Goal: Find specific page/section: Find specific page/section

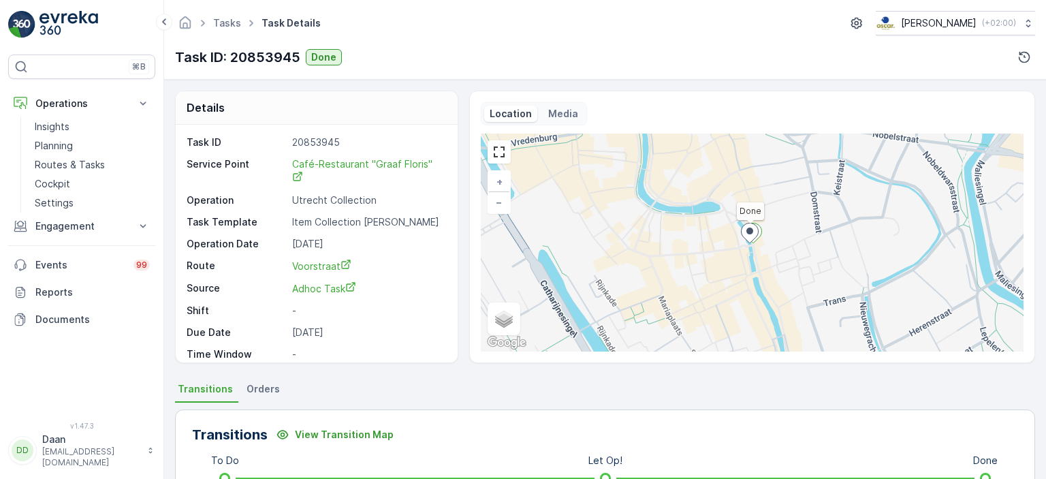
scroll to position [16, 0]
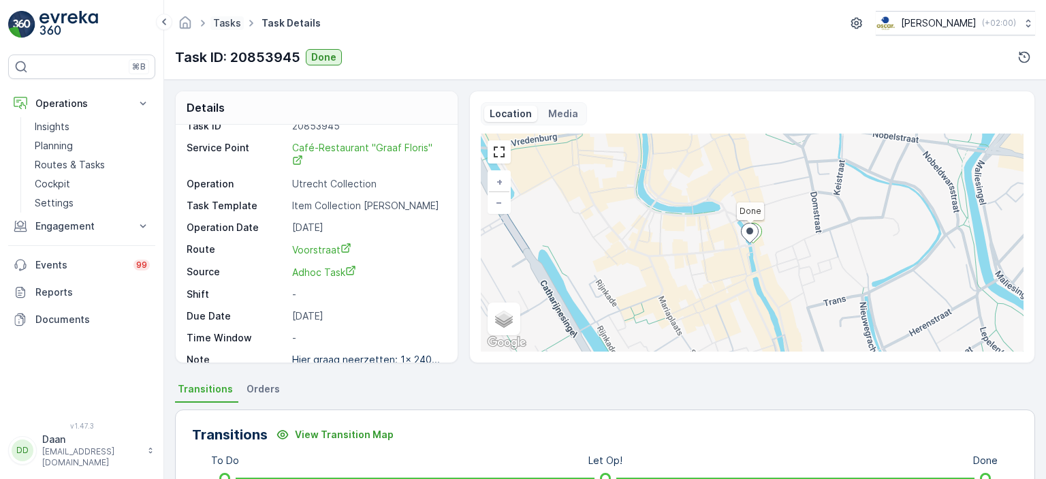
click at [223, 24] on link "Tasks" at bounding box center [227, 23] width 28 height 12
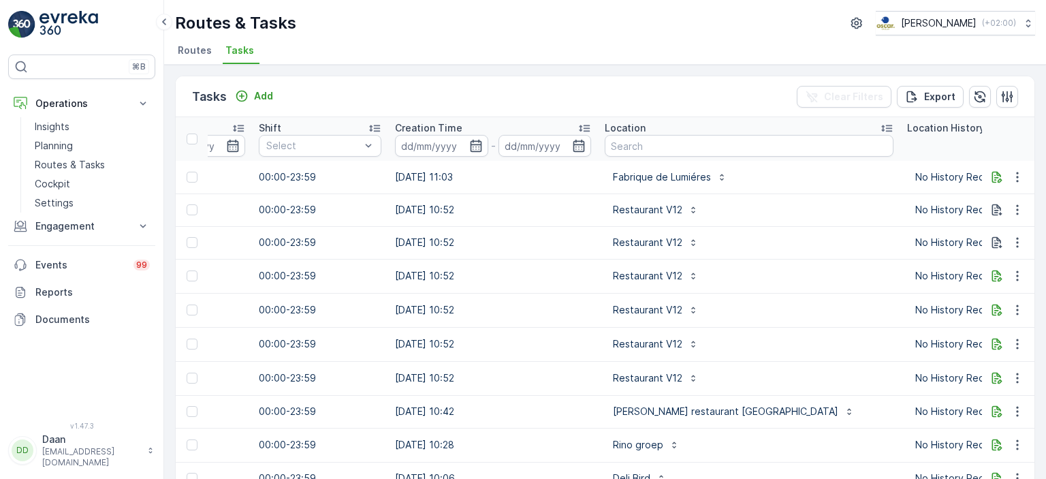
scroll to position [0, 945]
click at [688, 146] on input "text" at bounding box center [748, 146] width 289 height 22
type input "restaurant baluw"
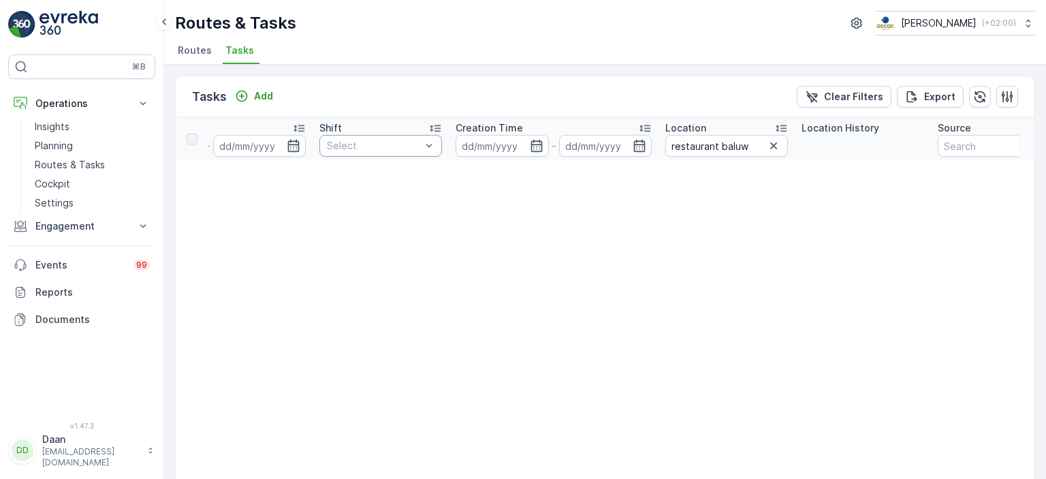
scroll to position [0, 860]
click at [747, 146] on input "restaurant baluw" at bounding box center [726, 146] width 123 height 22
type input "restaurant blauw"
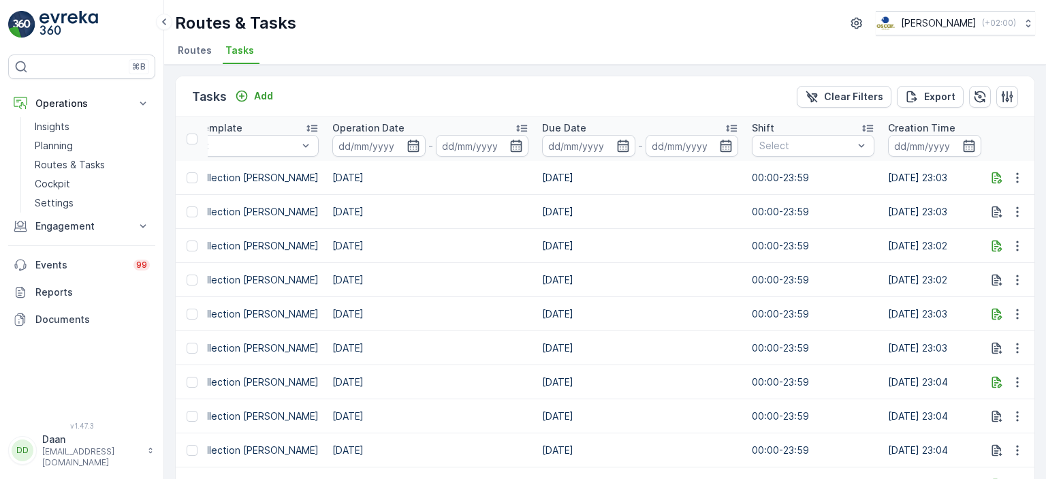
scroll to position [0, 1173]
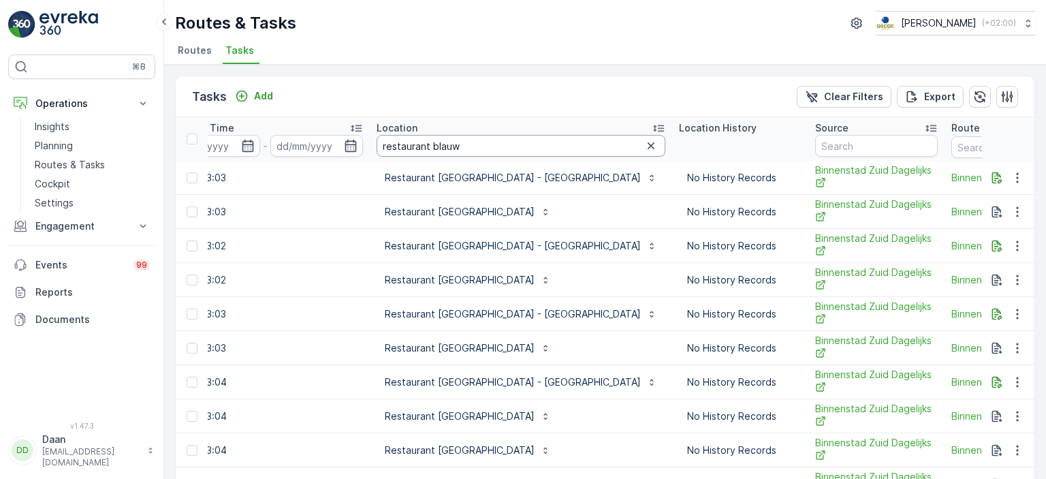
click at [481, 145] on input "restaurant blauw" at bounding box center [521, 146] width 289 height 22
type input "restaurant blauw utr"
